Goal: Check status: Check status

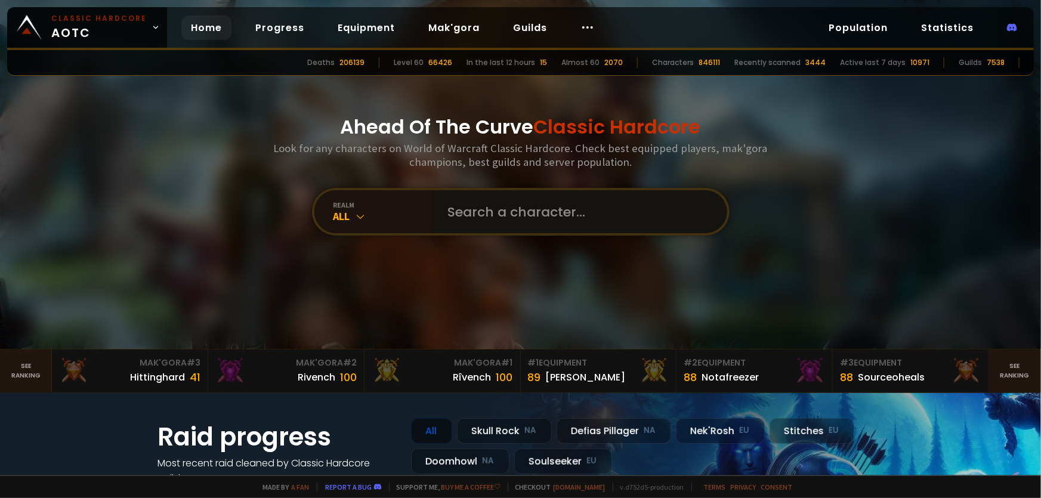
click at [556, 221] on input "text" at bounding box center [577, 211] width 272 height 43
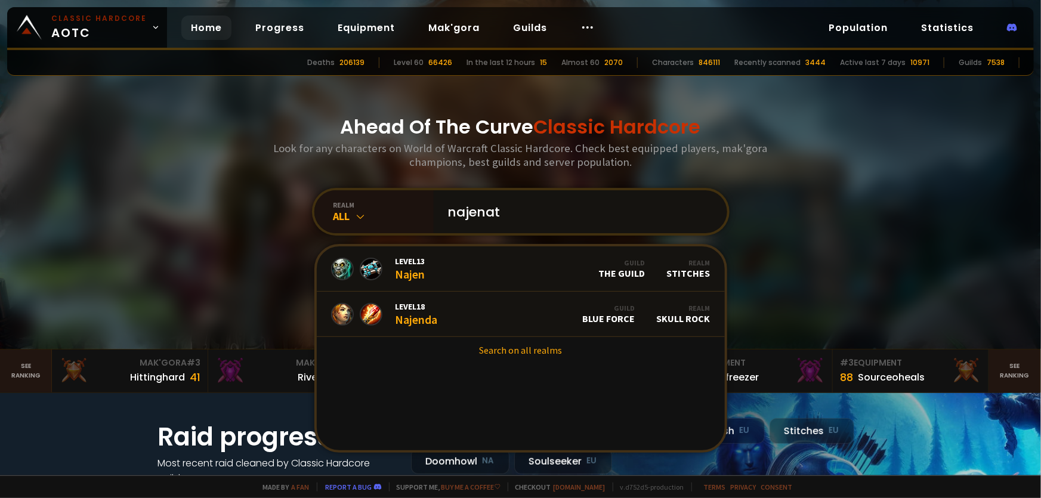
type input "najenata"
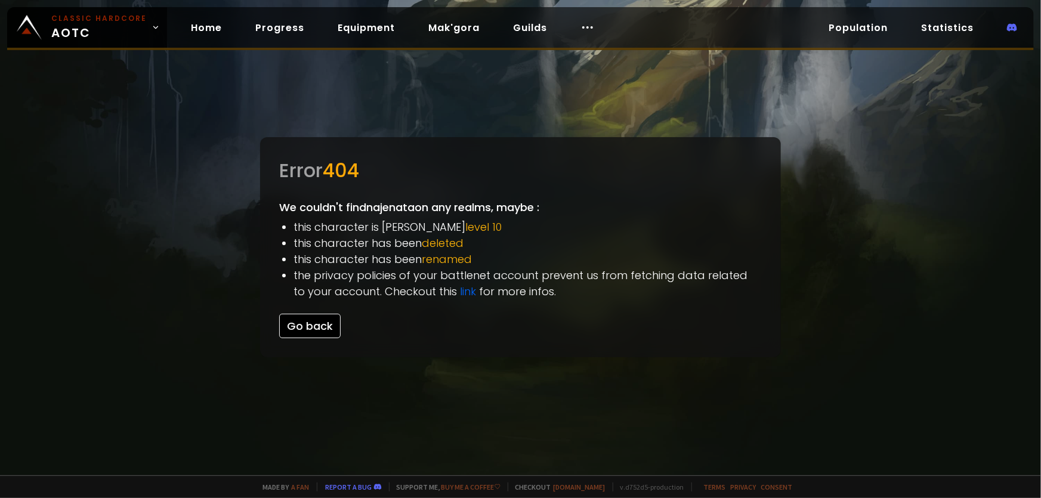
click at [320, 328] on button "Go back" at bounding box center [309, 326] width 61 height 24
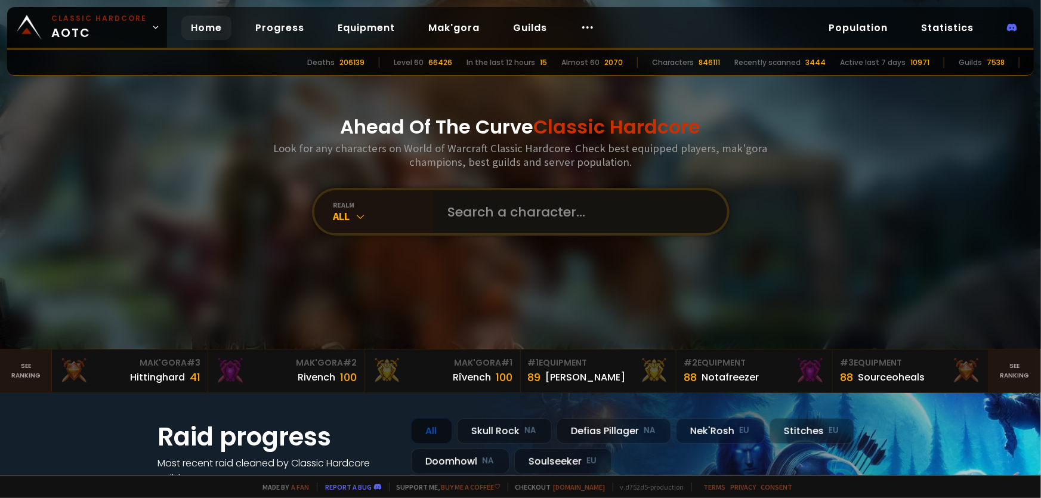
click at [459, 228] on input "text" at bounding box center [577, 211] width 272 height 43
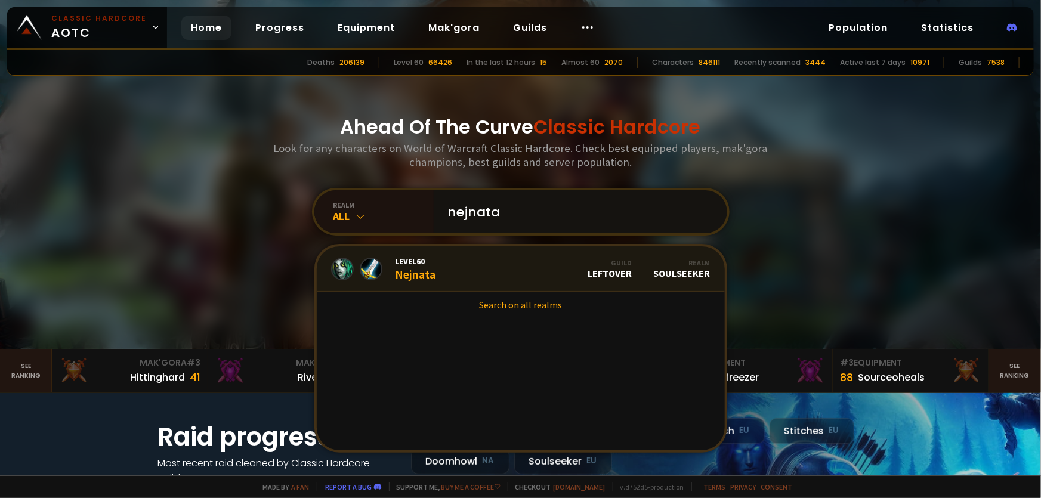
type input "nejnata"
click at [608, 277] on div "Guild LEFTOVER" at bounding box center [610, 268] width 44 height 21
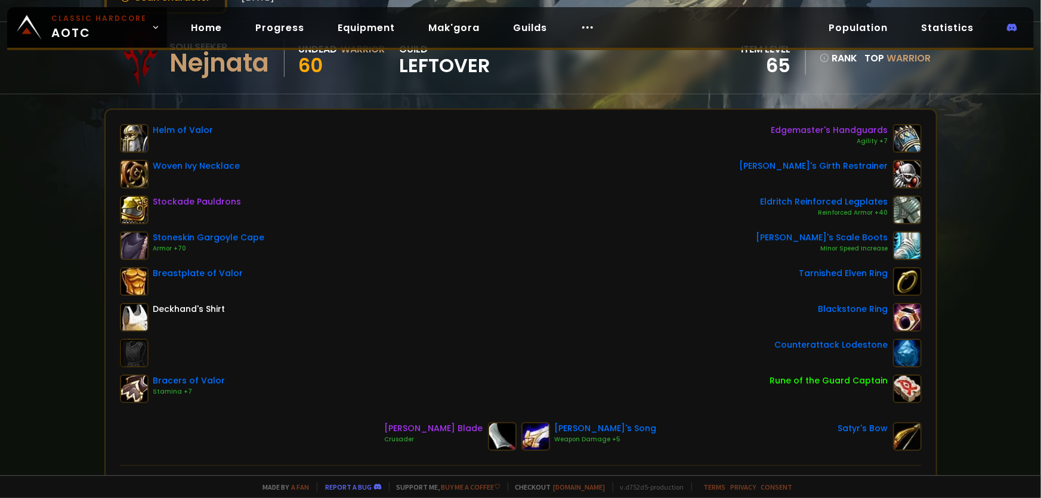
scroll to position [108, 0]
